Goal: Transaction & Acquisition: Purchase product/service

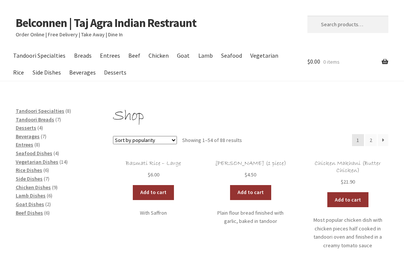
click at [111, 58] on link "Entrees" at bounding box center [109, 55] width 27 height 17
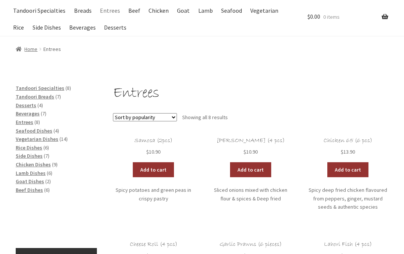
scroll to position [46, 0]
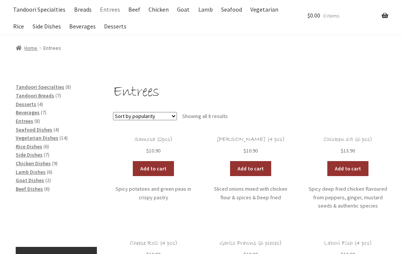
click at [157, 166] on link "Add to cart" at bounding box center [153, 168] width 41 height 15
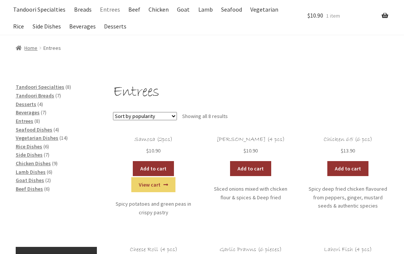
click at [255, 165] on link "Add to cart" at bounding box center [250, 168] width 41 height 15
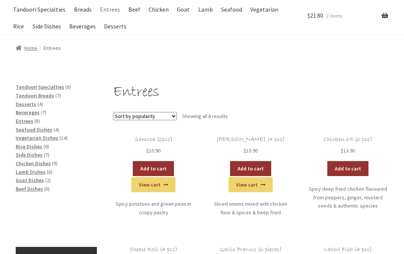
click at [53, 137] on span "Vegetarian Dishes" at bounding box center [37, 137] width 43 height 7
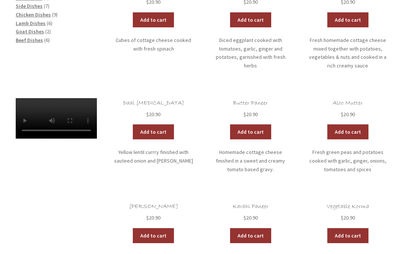
scroll to position [194, 0]
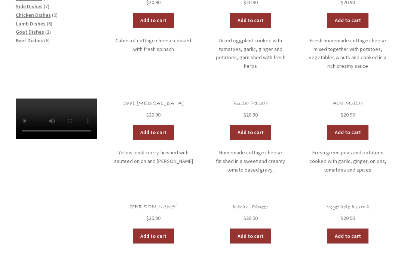
click at [350, 128] on link "Add to cart" at bounding box center [347, 132] width 41 height 15
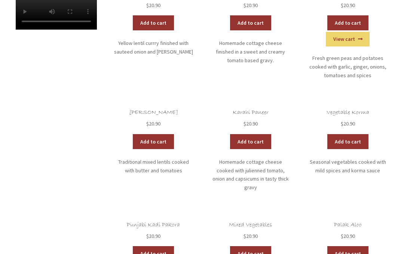
scroll to position [304, 0]
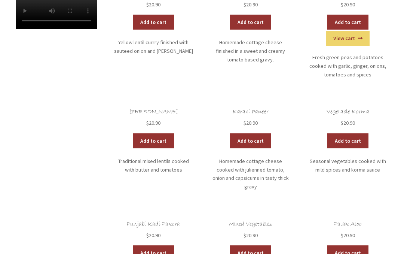
click at [155, 159] on p "Traditional mixed lentils cooked with butter and tomatoes" at bounding box center [153, 165] width 81 height 17
click at [162, 139] on link "Add to cart" at bounding box center [153, 141] width 41 height 15
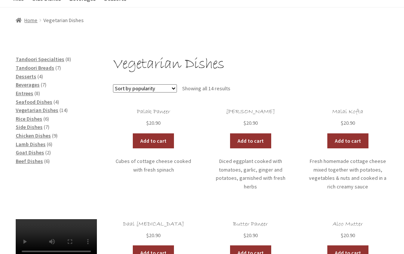
scroll to position [73, 0]
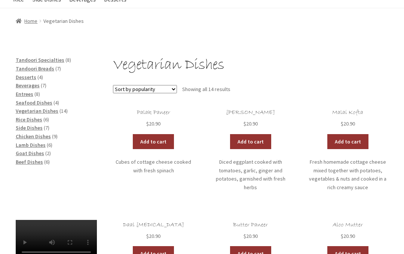
click at [43, 133] on span "Chicken Dishes" at bounding box center [33, 136] width 35 height 7
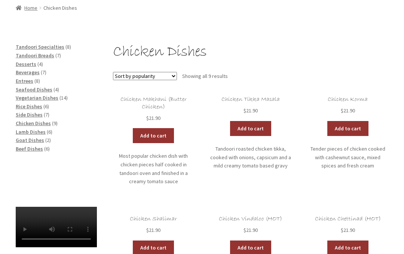
scroll to position [84, 0]
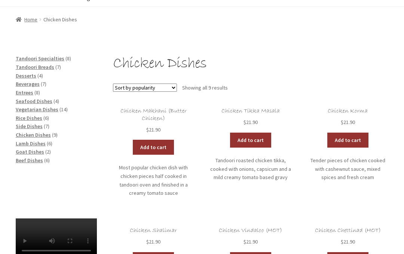
click at [160, 144] on link "Add to cart" at bounding box center [153, 147] width 41 height 15
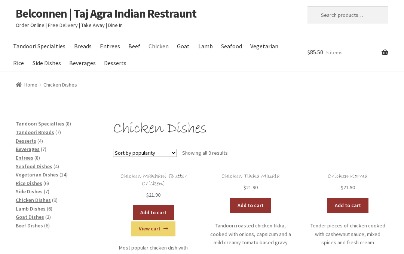
scroll to position [0, 0]
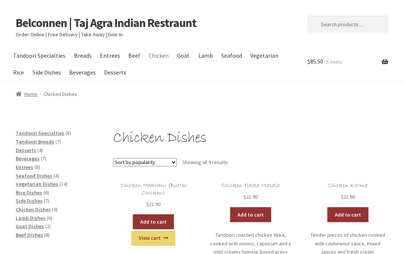
click at [110, 53] on link "Entrees" at bounding box center [109, 55] width 27 height 17
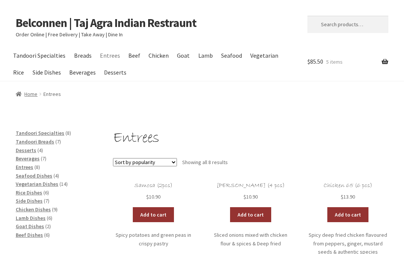
click at [50, 73] on link "Side Dishes" at bounding box center [47, 72] width 36 height 17
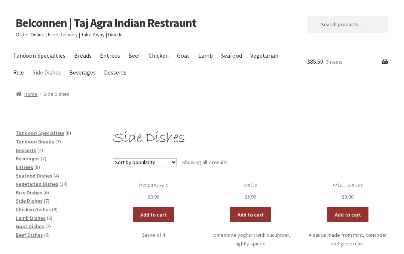
scroll to position [1, 0]
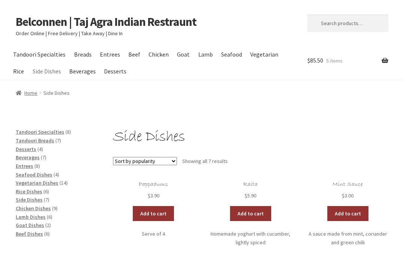
click at [156, 211] on link "Add to cart" at bounding box center [153, 213] width 41 height 15
click at [159, 228] on link "View cart" at bounding box center [153, 229] width 44 height 15
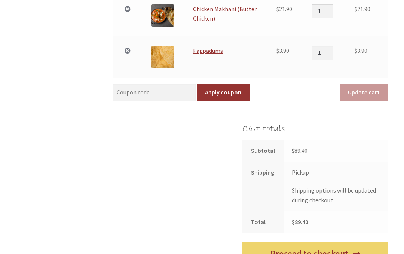
scroll to position [357, 0]
click at [316, 253] on link "Proceed to checkout" at bounding box center [315, 253] width 146 height 24
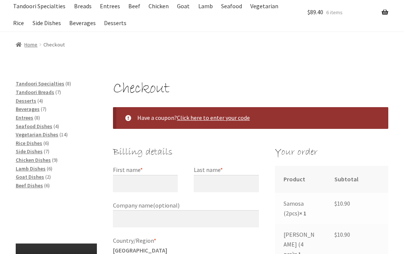
scroll to position [52, 0]
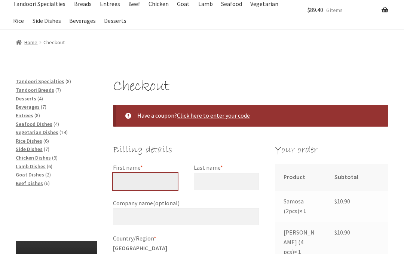
click at [150, 174] on input "First name *" at bounding box center [145, 180] width 65 height 17
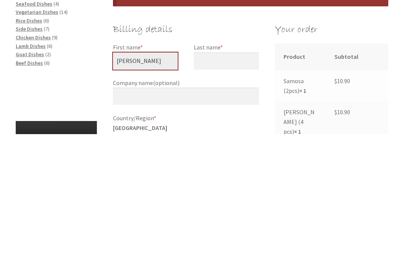
type input "Gil"
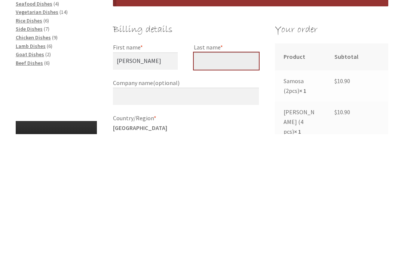
click at [228, 172] on input "Last name *" at bounding box center [226, 180] width 65 height 17
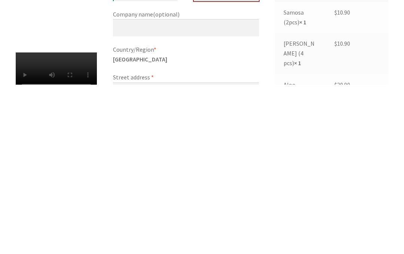
scroll to position [74, 0]
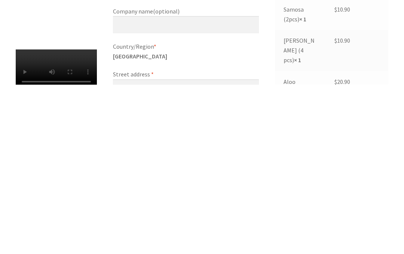
type input "Maher"
click at [163, 248] on input "Street address *" at bounding box center [186, 256] width 146 height 17
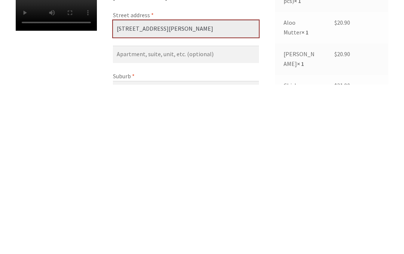
scroll to position [135, 0]
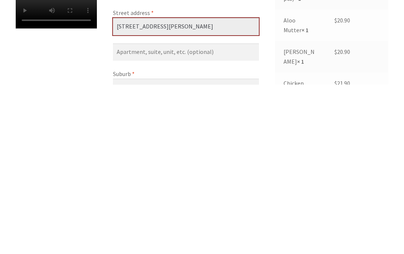
type input "51 Callaghan St"
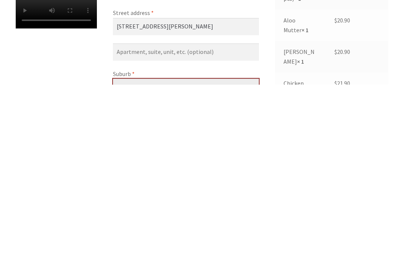
click at [169, 248] on input "Suburb *" at bounding box center [186, 256] width 146 height 17
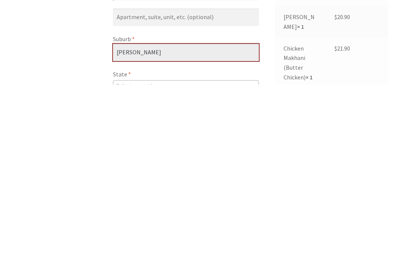
type input "Evatt"
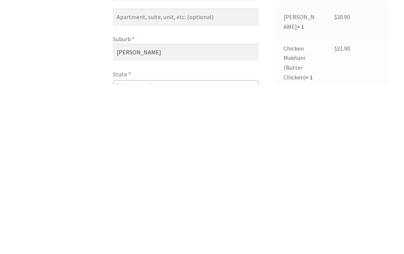
click at [223, 249] on span "Select an option…" at bounding box center [185, 254] width 145 height 10
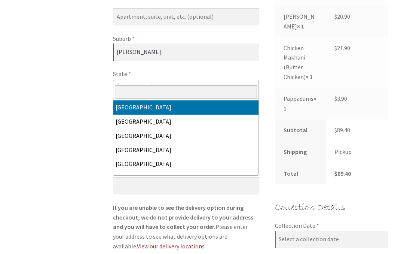
select select "ACT"
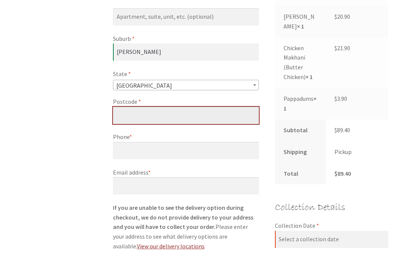
click at [166, 109] on input "Postcode *" at bounding box center [186, 115] width 146 height 17
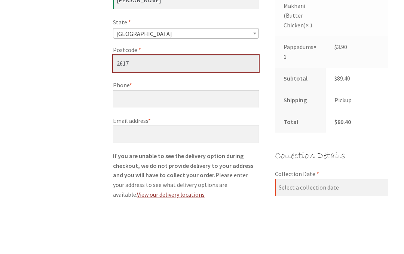
type input "2617"
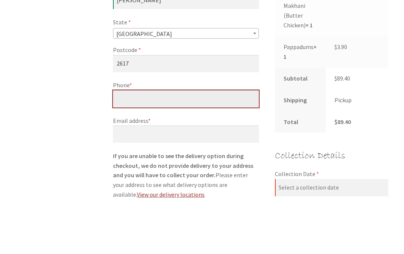
click at [171, 142] on input "Phone *" at bounding box center [186, 150] width 146 height 17
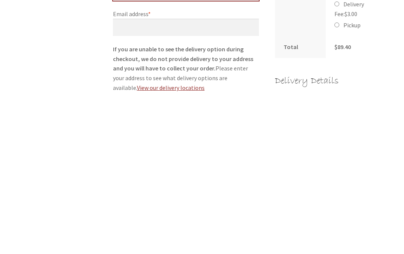
type input "0407486447"
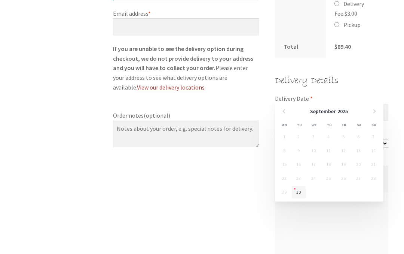
click at [298, 191] on link "30" at bounding box center [299, 192] width 14 height 13
type input "30/09/2025"
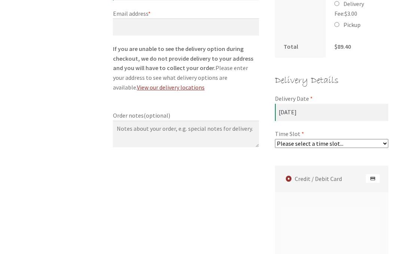
click at [356, 139] on select "Please select a time slot... 05:55 PM - 06:25 PM 06:25 PM - 06:55 PM 06:55 PM -…" at bounding box center [331, 143] width 113 height 9
select select "60c2ef62db861/0|0.00"
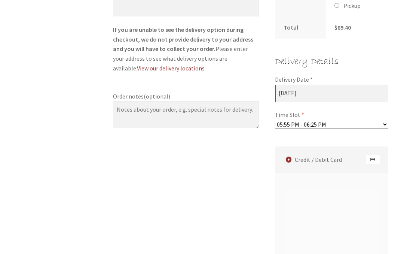
scroll to position [517, 0]
click at [338, 146] on label "Credit / Debit Card" at bounding box center [332, 159] width 111 height 27
click at [0, 0] on input "Credit / Debit Card" at bounding box center [0, 0] width 0 height 0
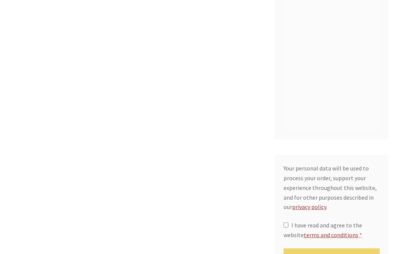
scroll to position [820, 0]
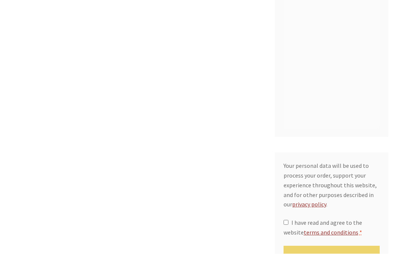
click at [288, 220] on input "I have read and agree to the website terms and conditions *" at bounding box center [285, 222] width 5 height 5
checkbox input "true"
click at [333, 245] on button "Place order" at bounding box center [331, 257] width 96 height 24
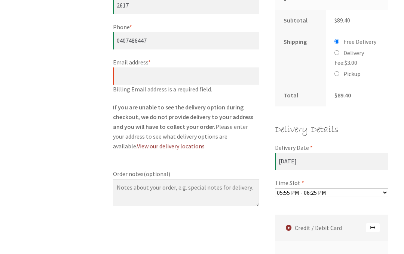
scroll to position [484, 0]
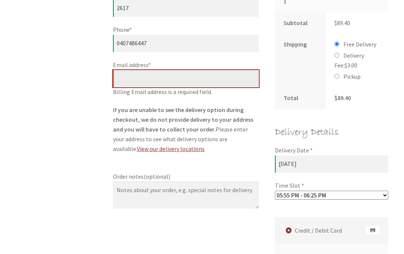
click at [160, 73] on input "Email address *" at bounding box center [186, 78] width 146 height 17
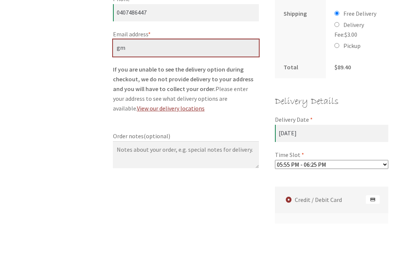
type input "gma"
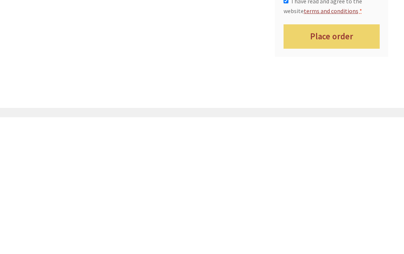
type input "gmaher3@gmail.com"
click at [331, 161] on button "Place order" at bounding box center [331, 173] width 96 height 24
